Goal: Transaction & Acquisition: Purchase product/service

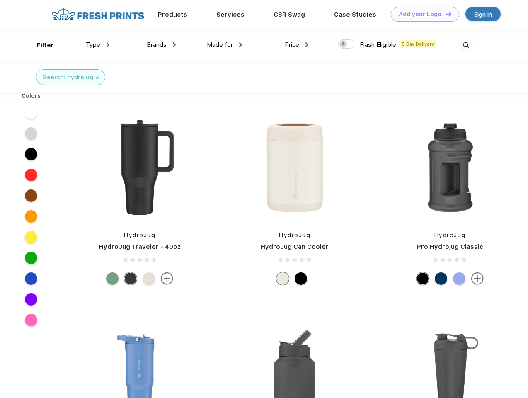
scroll to position [0, 0]
click at [422, 14] on link "Add your Logo Design Tool" at bounding box center [425, 14] width 68 height 14
click at [0, 0] on div "Design Tool" at bounding box center [0, 0] width 0 height 0
click at [444, 14] on link "Add your Logo Design Tool" at bounding box center [425, 14] width 68 height 14
click at [40, 45] on div "Filter" at bounding box center [45, 46] width 17 height 10
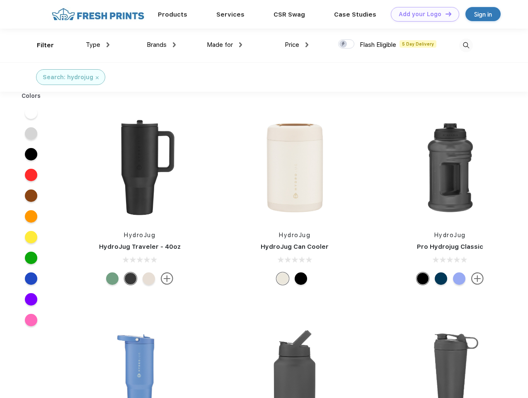
click at [98, 45] on span "Type" at bounding box center [93, 44] width 14 height 7
click at [161, 45] on span "Brands" at bounding box center [157, 44] width 20 height 7
click at [224, 45] on span "Made for" at bounding box center [220, 44] width 26 height 7
click at [297, 45] on span "Price" at bounding box center [292, 44] width 14 height 7
click at [346, 44] on div at bounding box center [346, 43] width 16 height 9
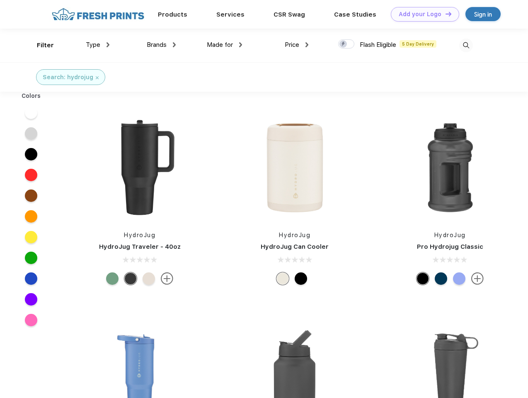
click at [343, 44] on input "checkbox" at bounding box center [340, 41] width 5 height 5
click at [466, 45] on img at bounding box center [466, 46] width 14 height 14
